Goal: Task Accomplishment & Management: Manage account settings

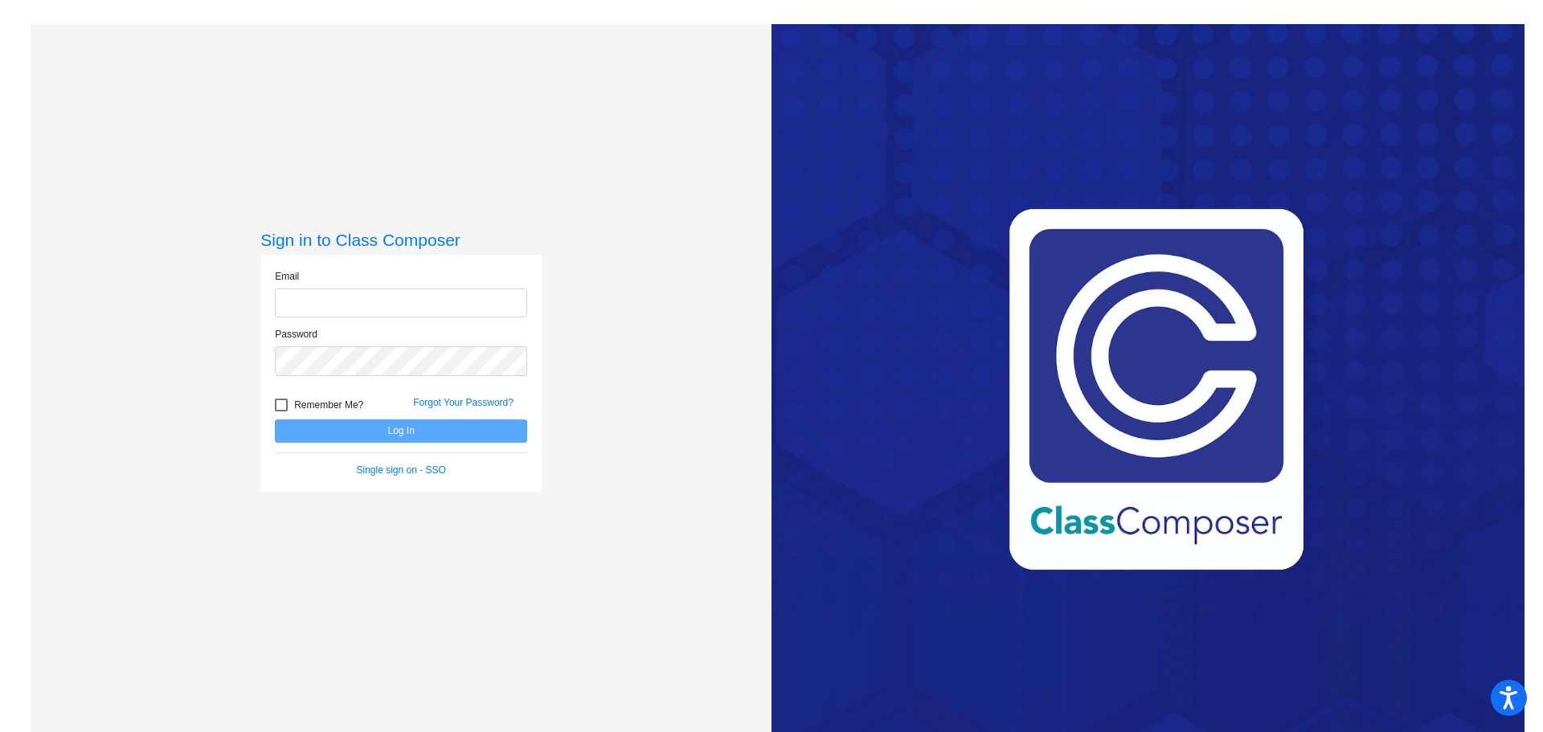
type input "[EMAIL_ADDRESS][PERSON_NAME][DOMAIN_NAME]"
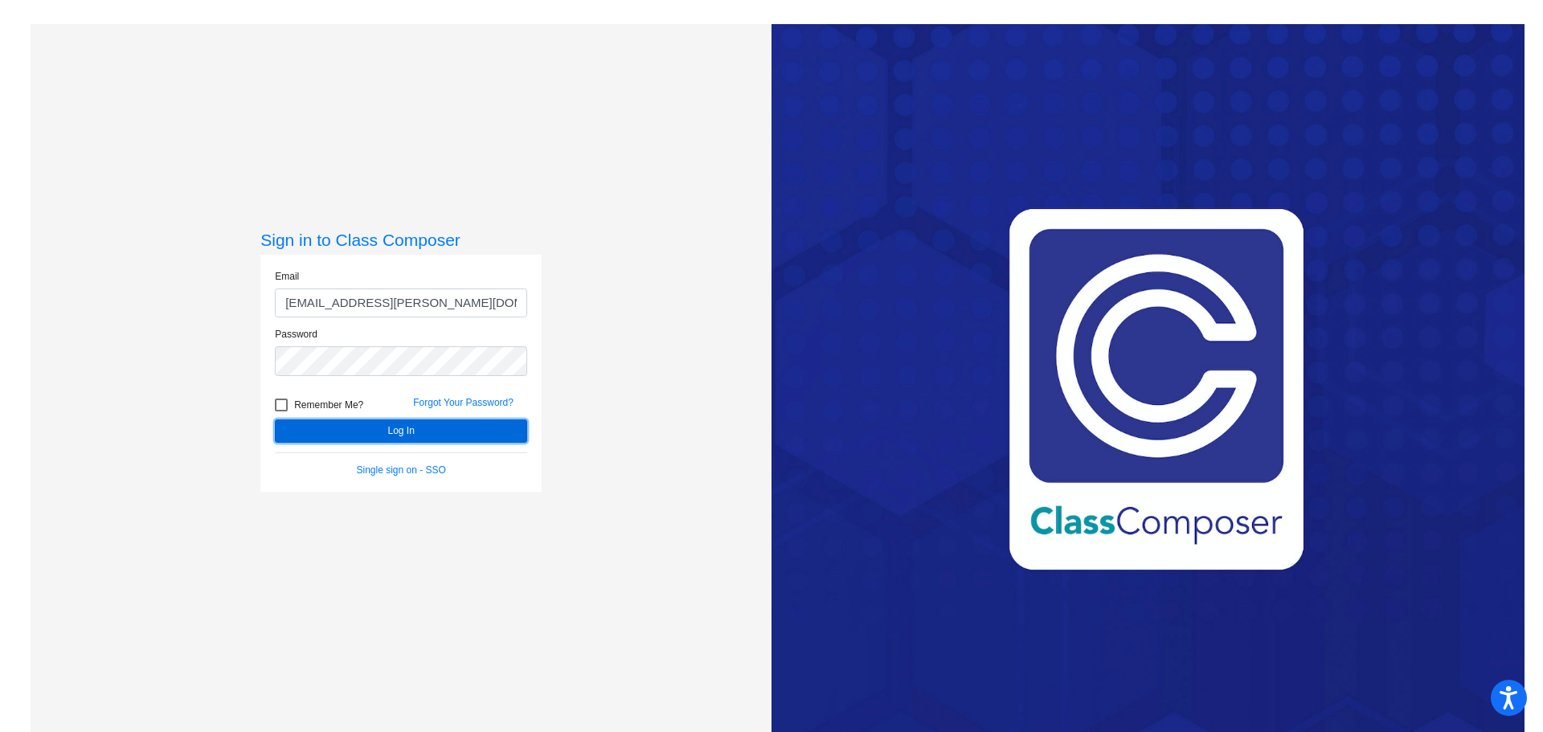
click at [387, 430] on button "Log In" at bounding box center [401, 431] width 252 height 23
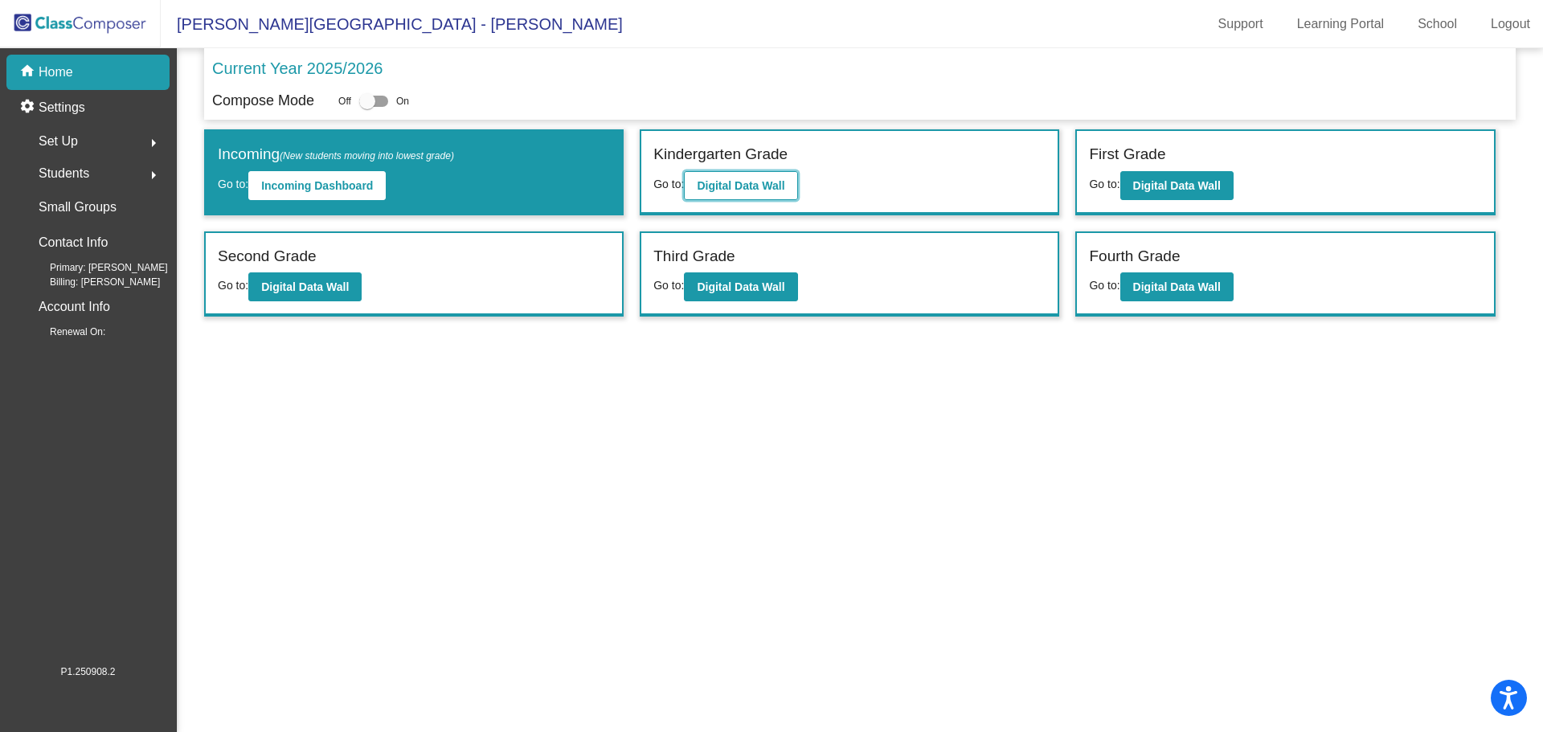
click at [730, 188] on b "Digital Data Wall" at bounding box center [741, 185] width 88 height 13
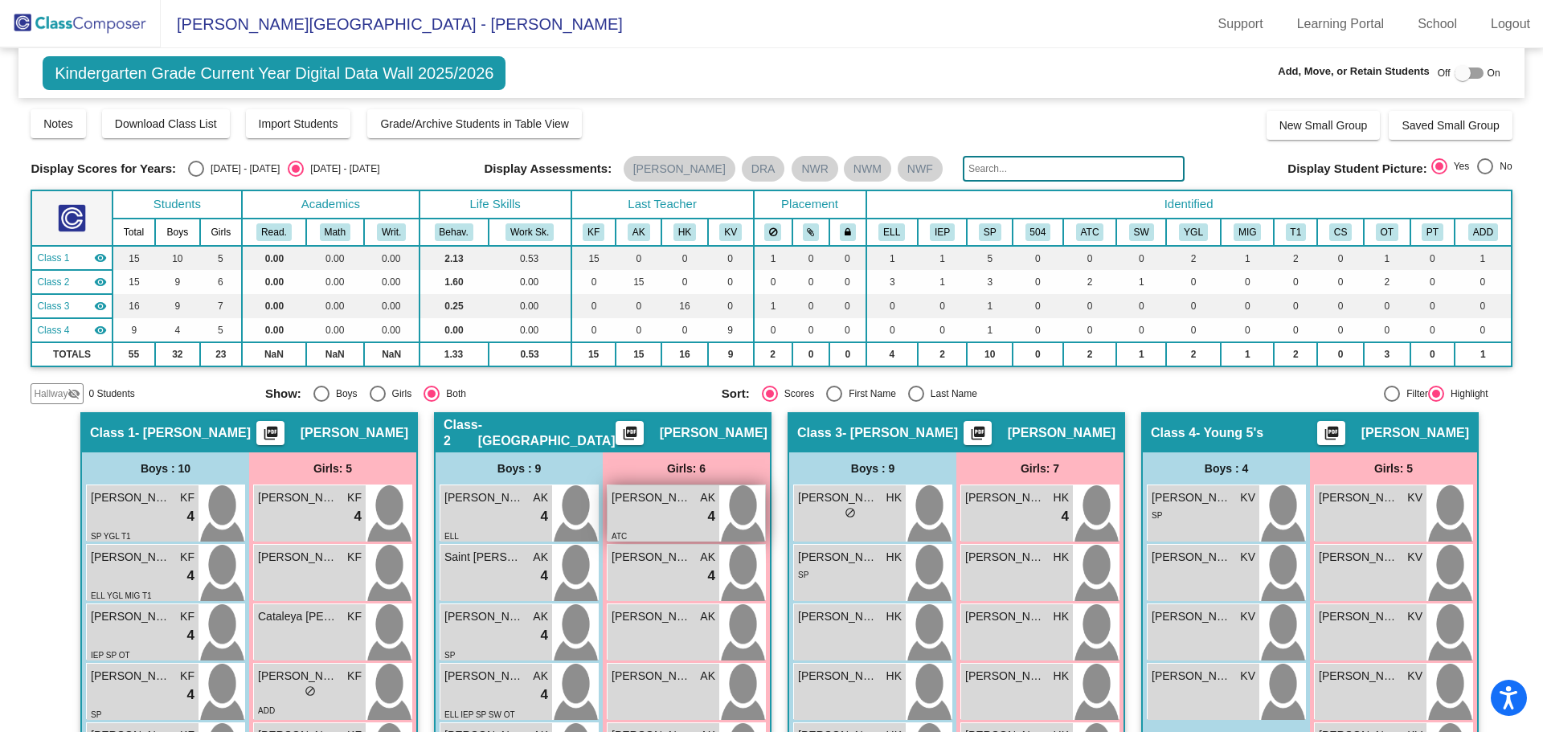
click at [656, 516] on div "lock do_not_disturb_alt 4" at bounding box center [664, 516] width 104 height 21
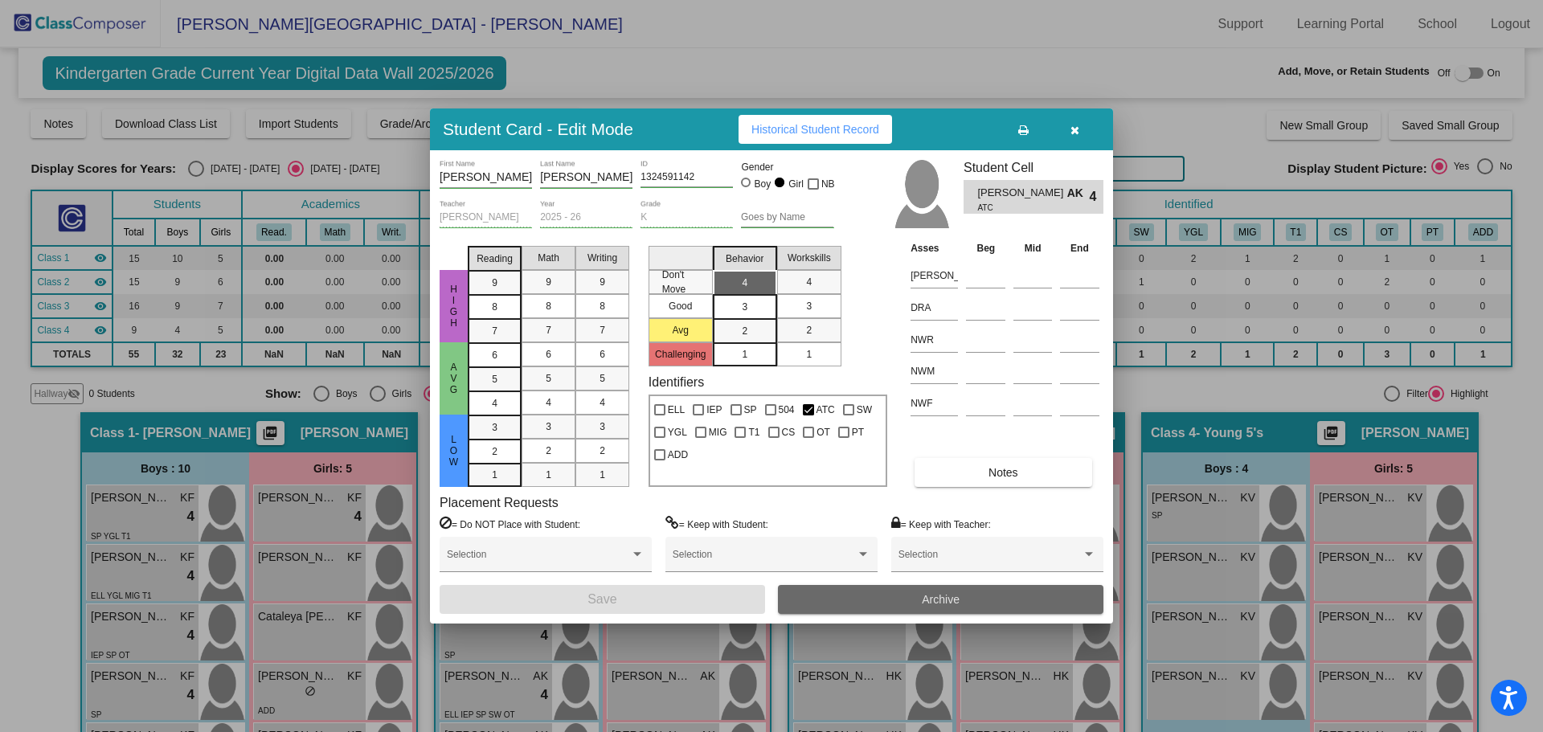
click at [911, 600] on button "Archive" at bounding box center [941, 599] width 326 height 29
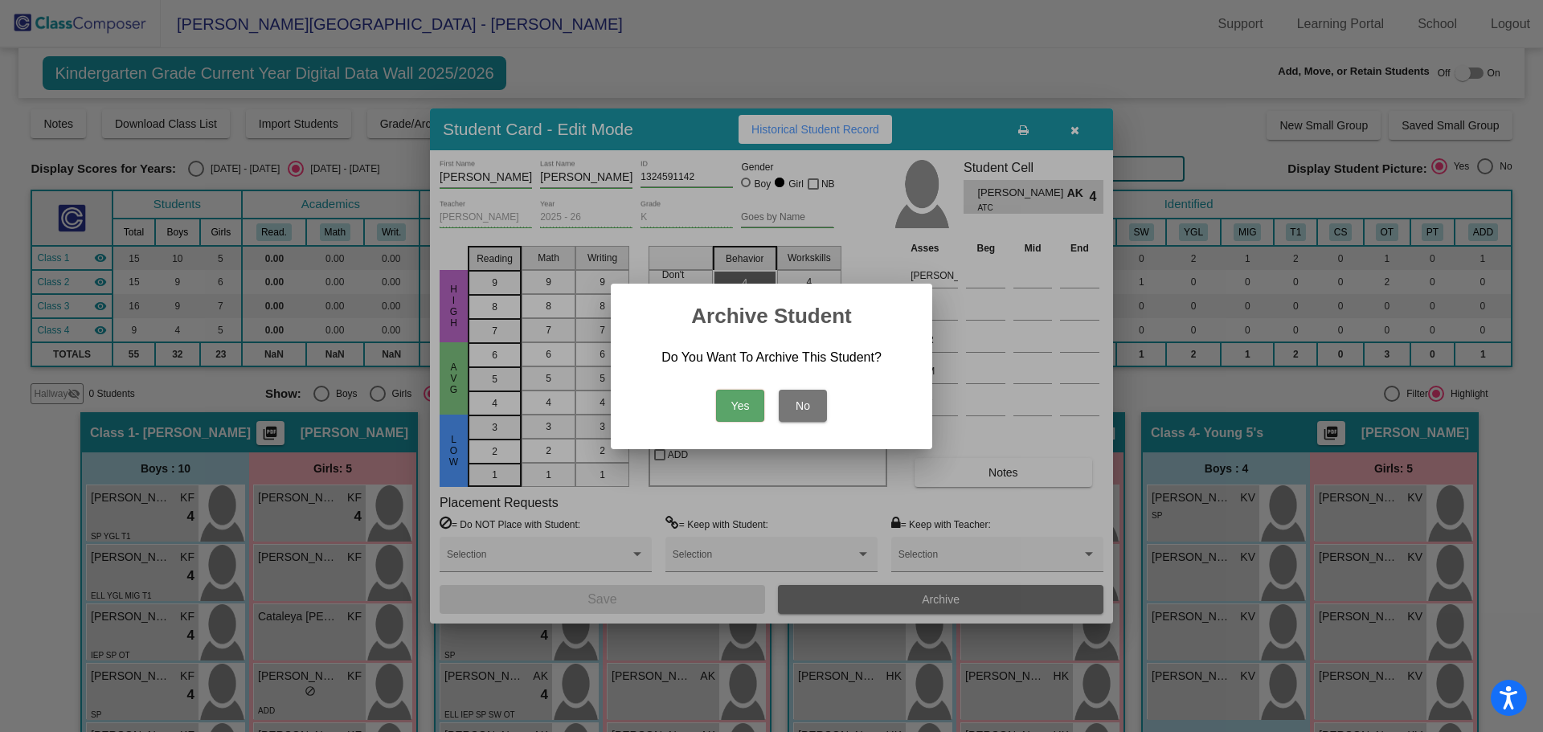
click at [741, 400] on button "Yes" at bounding box center [740, 406] width 48 height 32
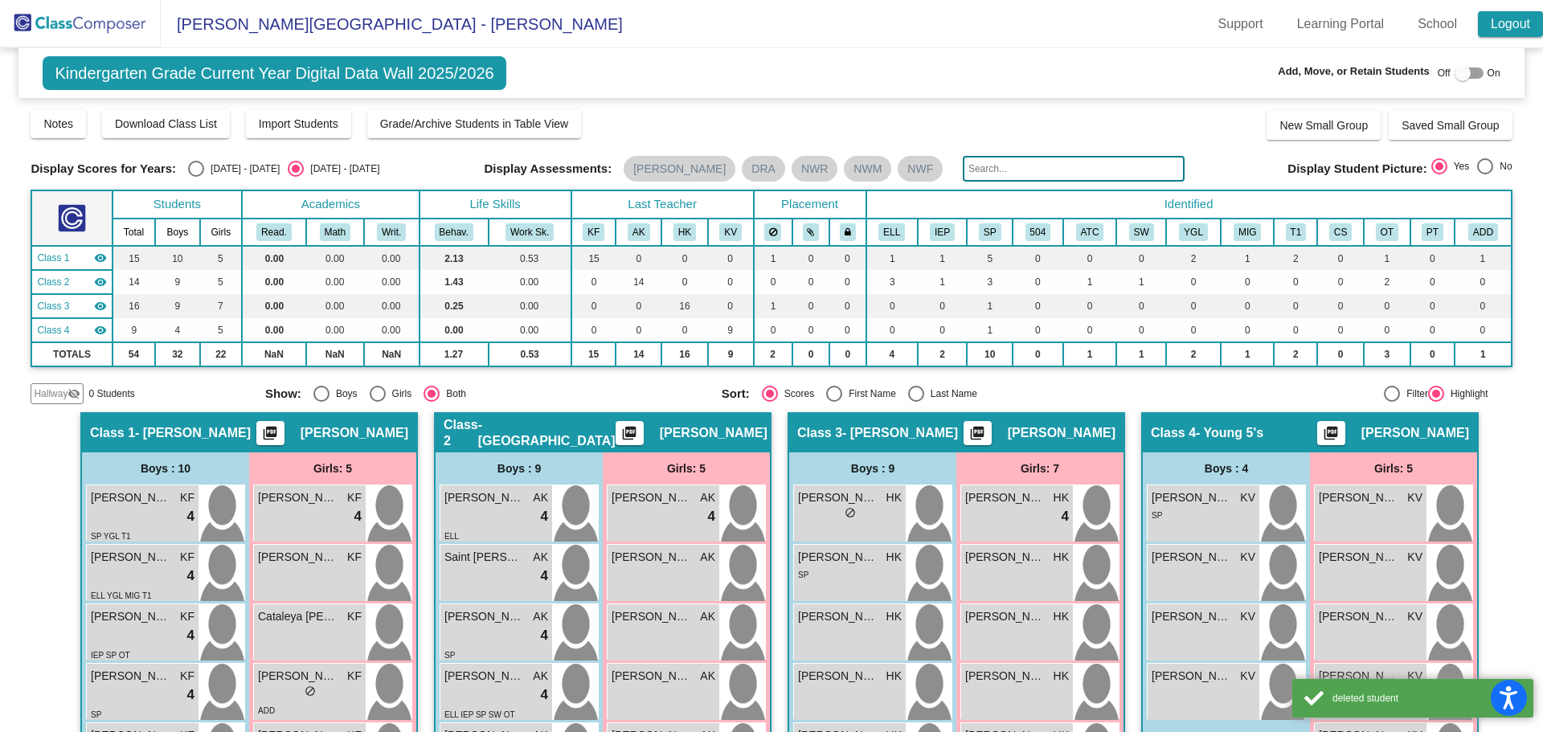
click at [1506, 16] on link "Logout" at bounding box center [1510, 24] width 65 height 26
